Goal: Check status: Check status

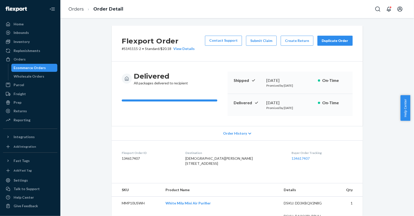
click at [19, 66] on div "Ecommerce Orders" at bounding box center [30, 67] width 32 height 5
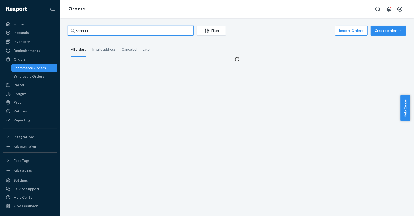
click at [127, 29] on input "S141115" at bounding box center [131, 31] width 126 height 10
paste input "3903"
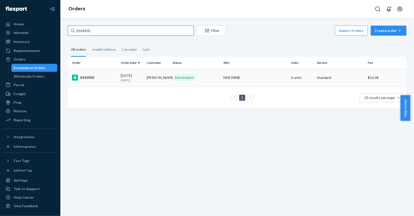
type input "S143903"
click at [106, 76] on div "S143903" at bounding box center [94, 78] width 45 height 6
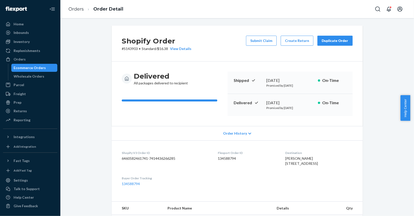
click at [44, 68] on div "Ecommerce Orders" at bounding box center [34, 67] width 45 height 7
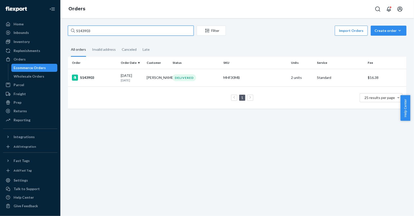
click at [152, 32] on input "S143903" at bounding box center [131, 31] width 126 height 10
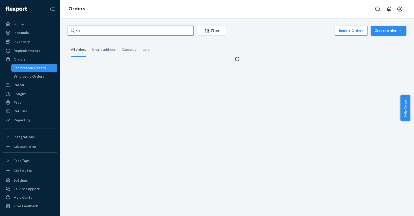
type input "S"
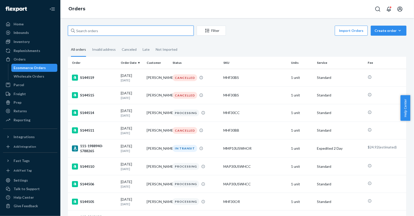
click at [99, 32] on input "text" at bounding box center [131, 31] width 126 height 10
paste input "S143903"
type input "S143903"
